Goal: Task Accomplishment & Management: Use online tool/utility

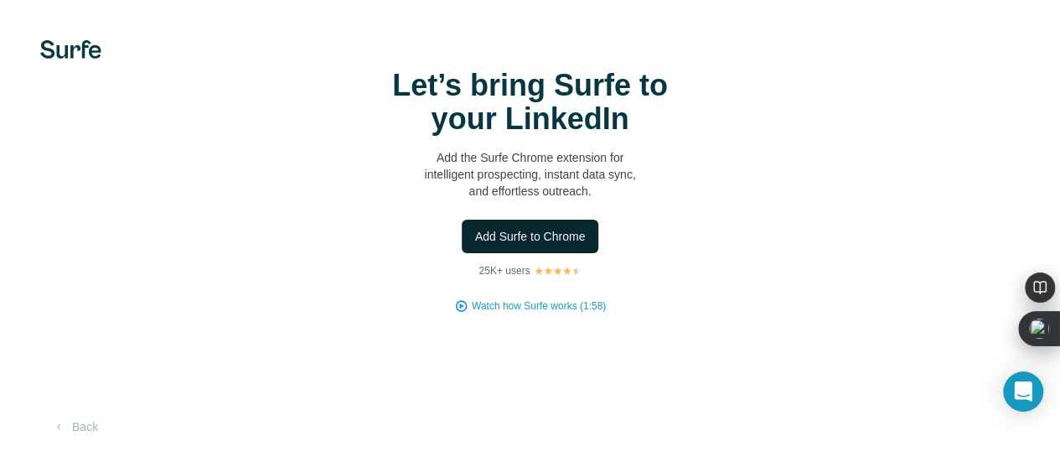
click at [475, 245] on span "Add Surfe to Chrome" at bounding box center [530, 236] width 111 height 17
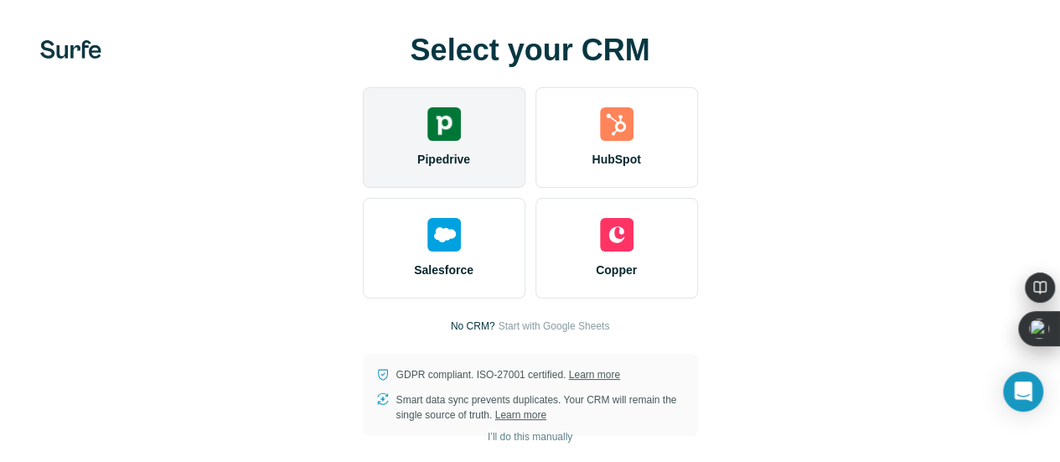
click at [427, 141] on img at bounding box center [444, 124] width 34 height 34
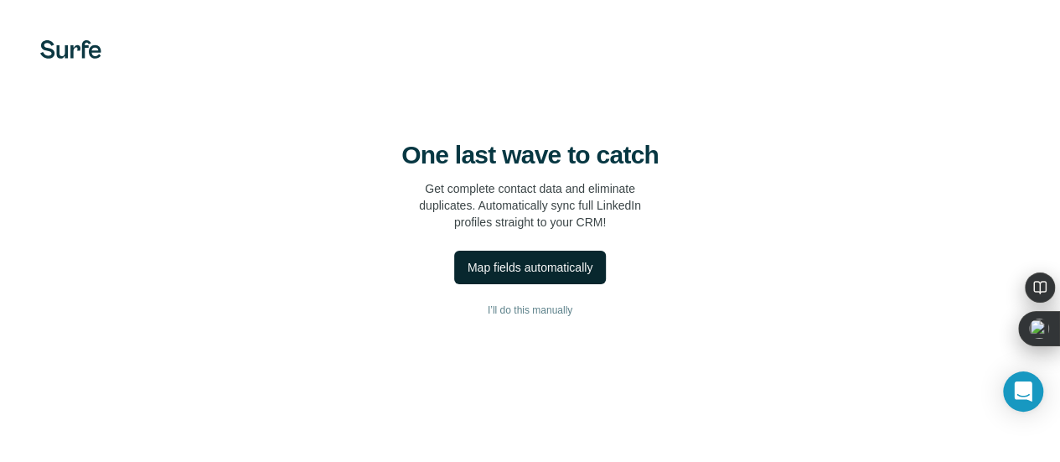
click at [468, 276] on div "Map fields automatically" at bounding box center [530, 267] width 125 height 17
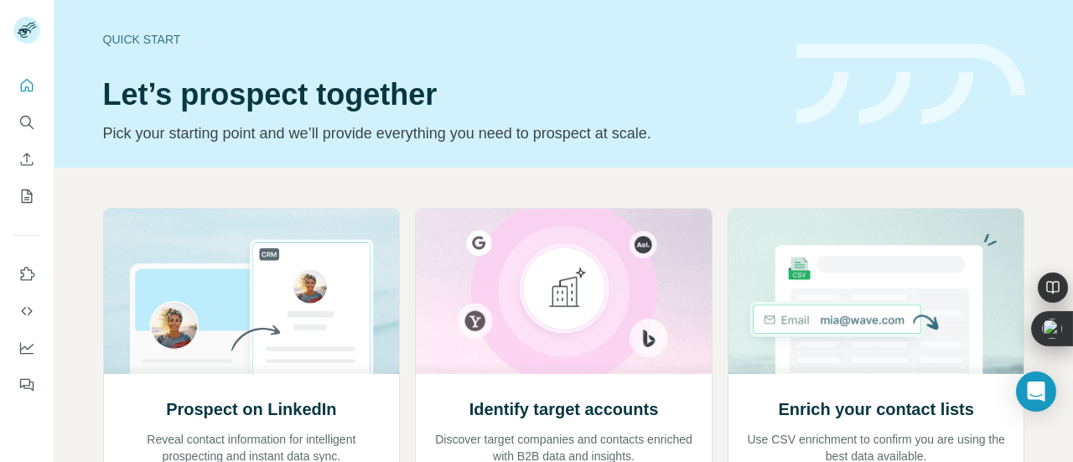
scroll to position [248, 0]
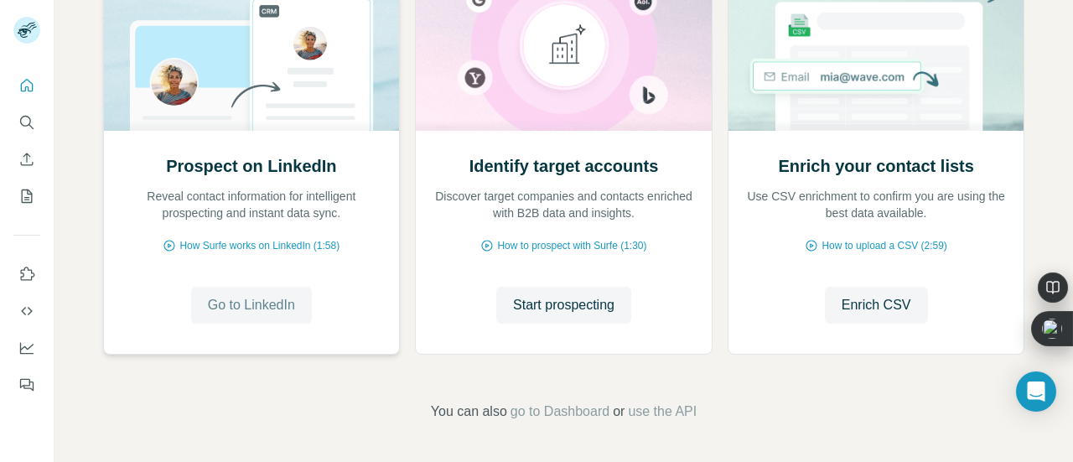
click at [241, 304] on span "Go to LinkedIn" at bounding box center [251, 305] width 87 height 20
